Goal: Information Seeking & Learning: Learn about a topic

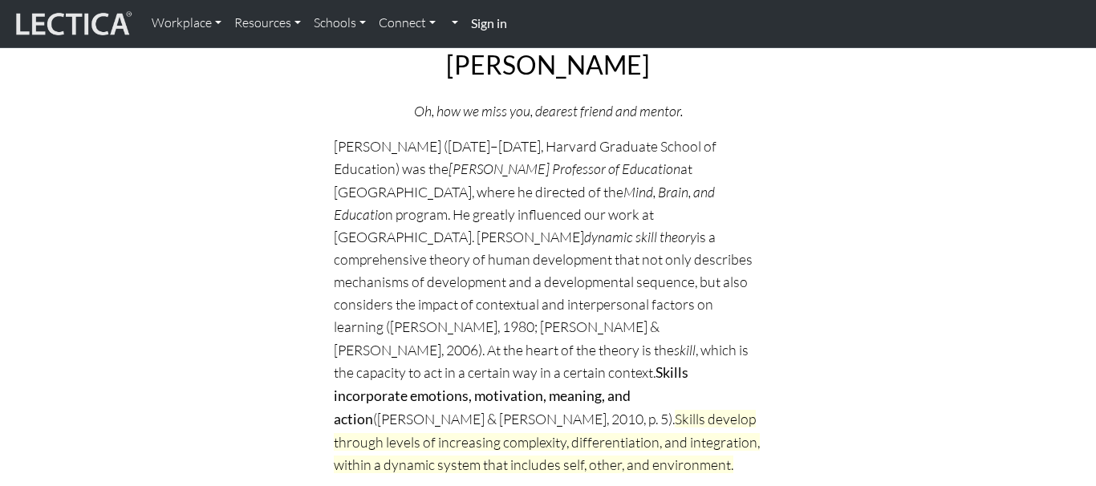
scroll to position [245, 0]
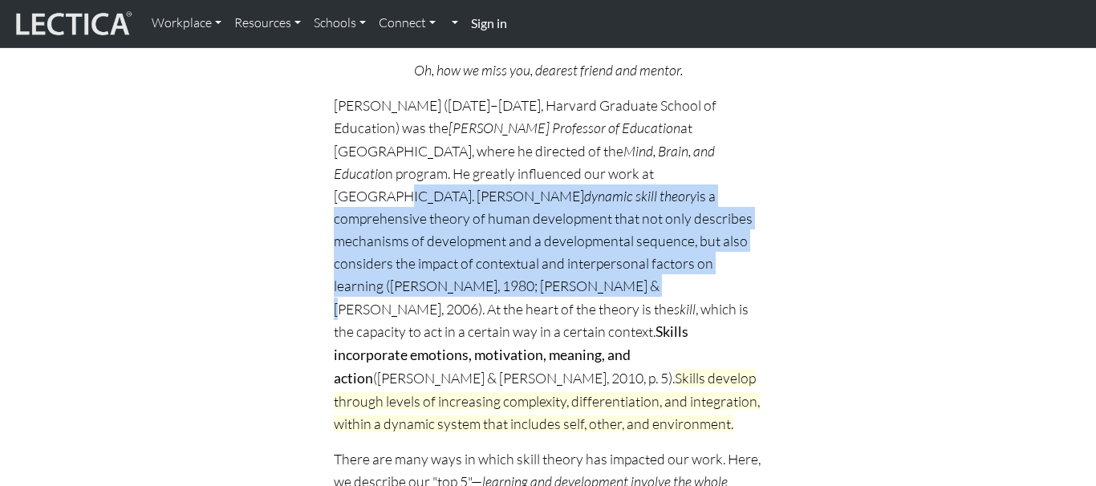
drag, startPoint x: 585, startPoint y: 170, endPoint x: 614, endPoint y: 271, distance: 105.3
click at [614, 271] on p "[PERSON_NAME] ([DATE]–[DATE], Harvard Graduate School of Education) was the [PE…" at bounding box center [548, 264] width 428 height 341
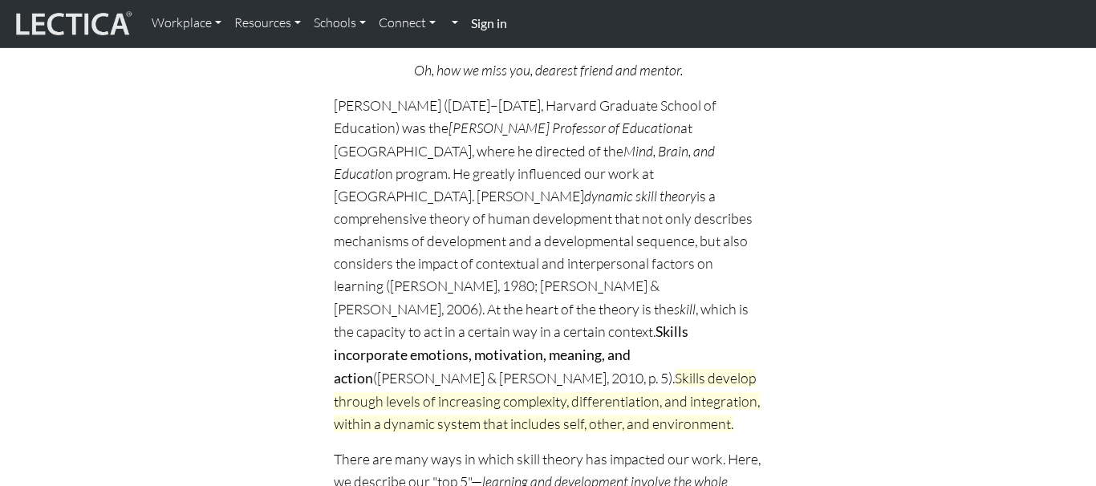
click at [536, 369] on span "Skills develop through levels of increasing complexity, differentiation, and in…" at bounding box center [547, 400] width 426 height 63
drag, startPoint x: 384, startPoint y: 310, endPoint x: 516, endPoint y: 322, distance: 132.1
click at [516, 322] on p "[PERSON_NAME] ([DATE]–[DATE], Harvard Graduate School of Education) was the [PE…" at bounding box center [548, 264] width 428 height 341
copy p "Skills incorporate emotions, motivation, meaning, and action ([PERSON_NAME] & […"
click at [373, 326] on p "[PERSON_NAME] ([DATE]–[DATE], Harvard Graduate School of Education) was the [PE…" at bounding box center [548, 264] width 428 height 341
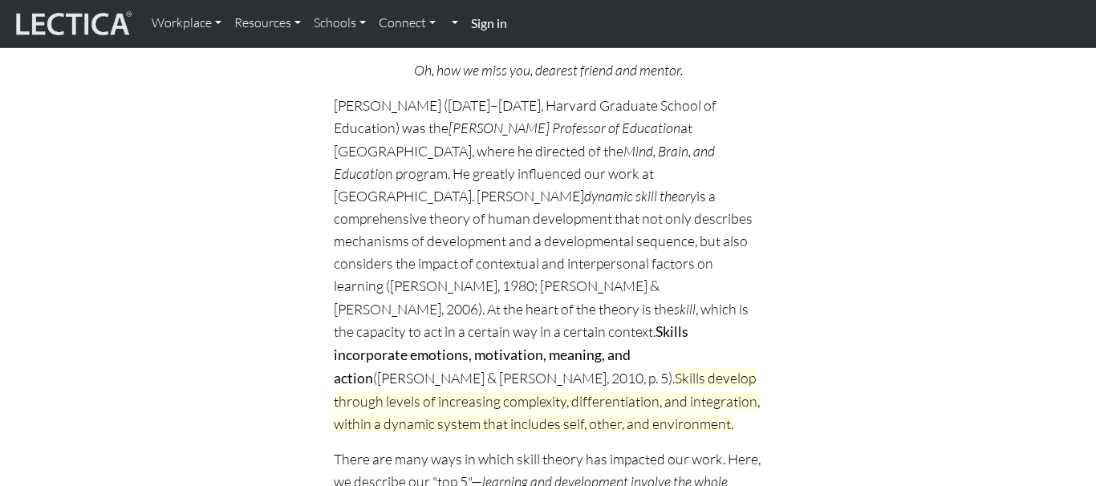
click at [350, 308] on p "[PERSON_NAME] ([DATE]–[DATE], Harvard Graduate School of Education) was the [PE…" at bounding box center [548, 264] width 428 height 341
click at [396, 323] on strong "Skills incorporate emotions, motivation, meaning, and action" at bounding box center [511, 354] width 355 height 63
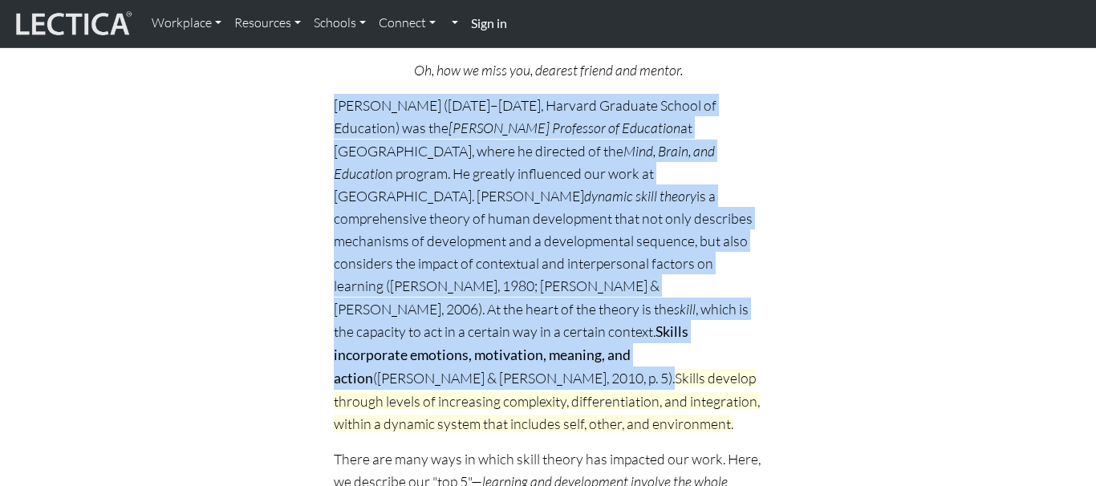
click at [396, 323] on strong "Skills incorporate emotions, motivation, meaning, and action" at bounding box center [511, 354] width 355 height 63
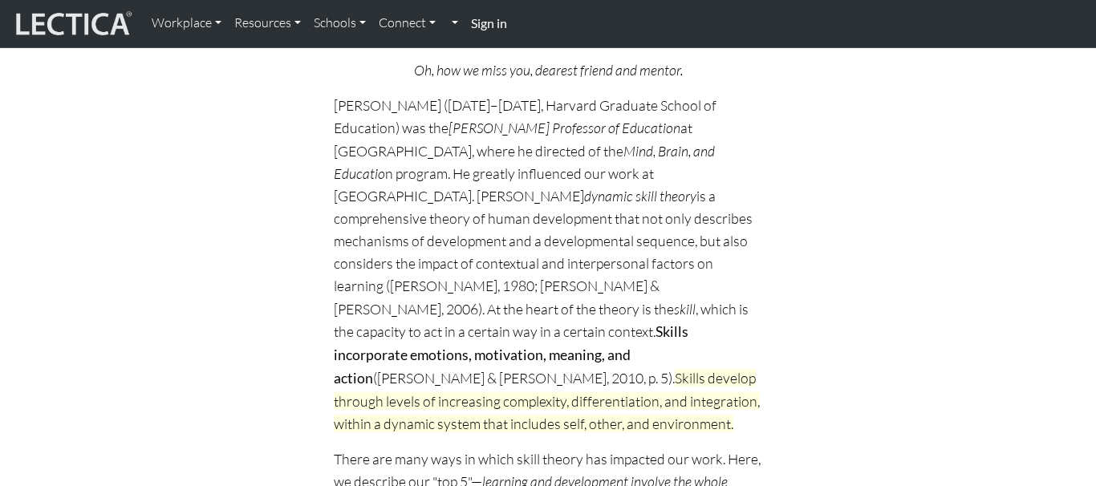
drag, startPoint x: 384, startPoint y: 306, endPoint x: 535, endPoint y: 324, distance: 151.8
click at [535, 323] on p "[PERSON_NAME] ([DATE]–[DATE], Harvard Graduate School of Education) was the [PE…" at bounding box center [548, 264] width 428 height 341
click at [517, 322] on p "[PERSON_NAME] ([DATE]–[DATE], Harvard Graduate School of Education) was the [PE…" at bounding box center [548, 264] width 428 height 341
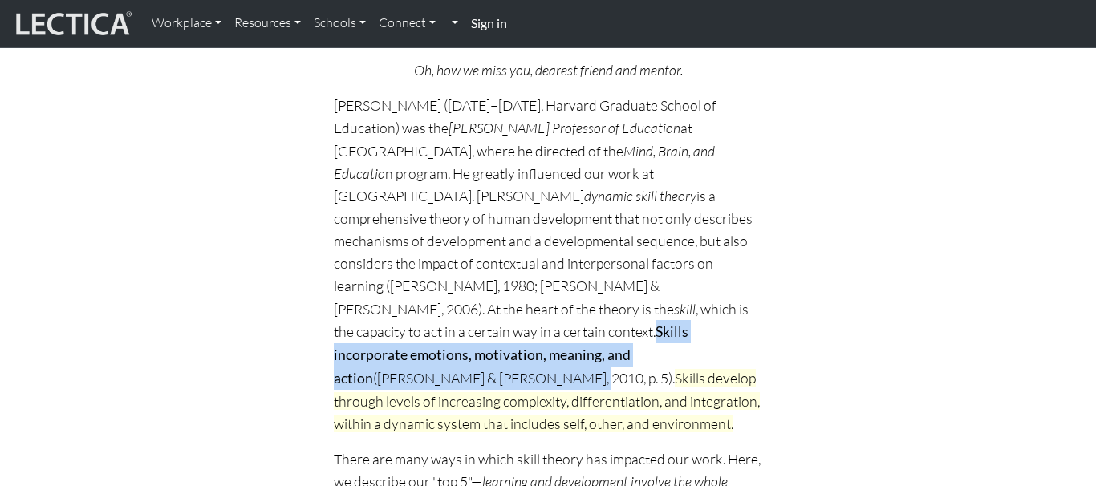
drag, startPoint x: 517, startPoint y: 335, endPoint x: 382, endPoint y: 315, distance: 136.1
click at [382, 315] on p "[PERSON_NAME] ([DATE]–[DATE], Harvard Graduate School of Education) was the [PE…" at bounding box center [548, 264] width 428 height 341
copy p "Skills incorporate emotions, motivation, meaning, and action ([PERSON_NAME] & […"
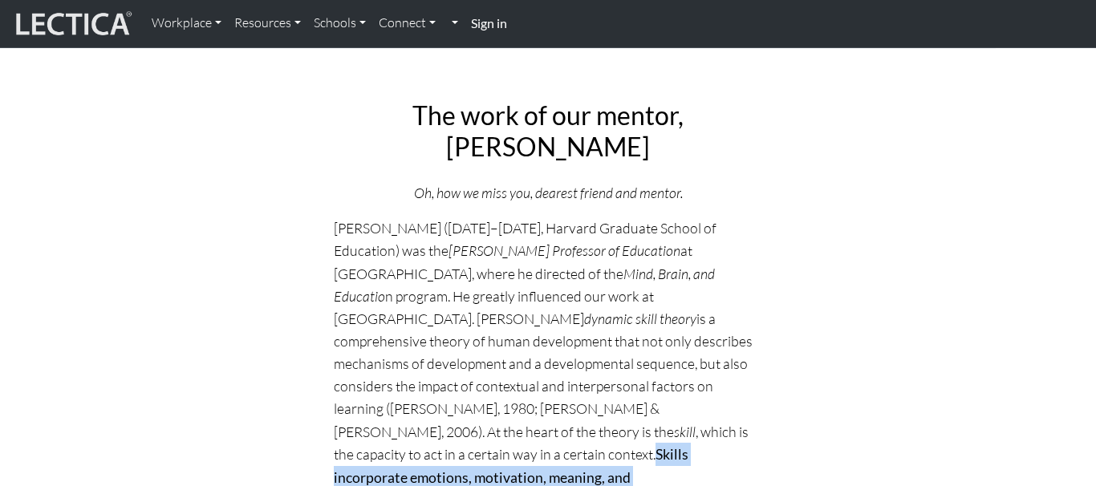
scroll to position [164, 0]
